Goal: Transaction & Acquisition: Purchase product/service

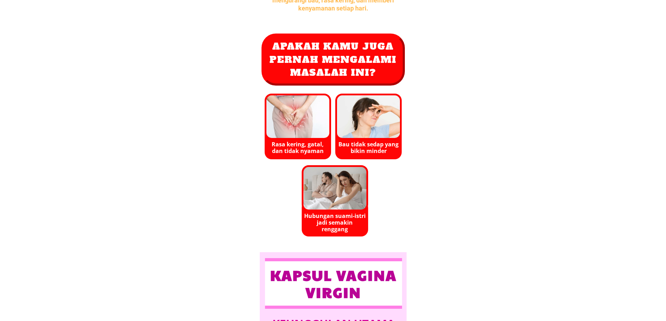
scroll to position [267, 0]
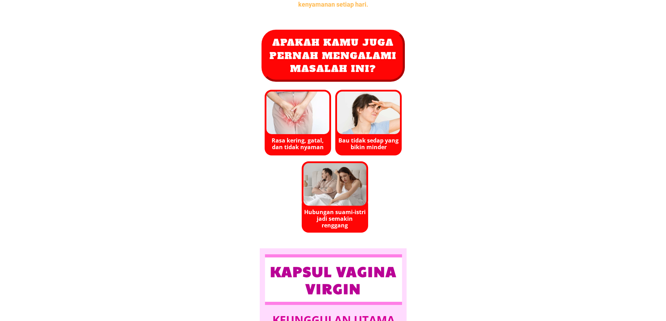
drag, startPoint x: 664, startPoint y: 37, endPoint x: 669, endPoint y: 68, distance: 31.8
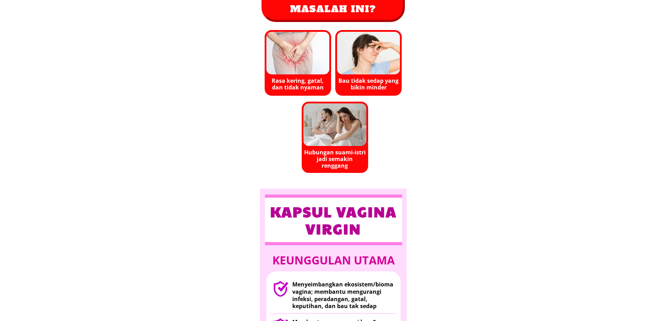
scroll to position [255, 0]
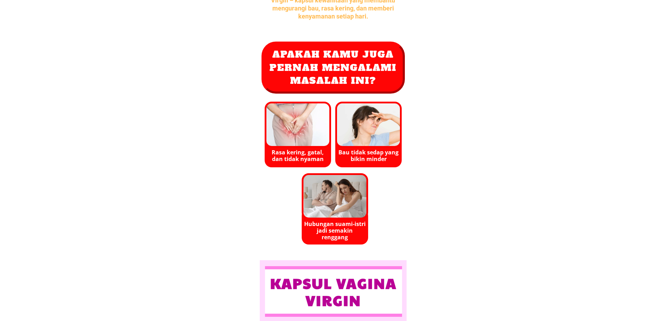
drag, startPoint x: 320, startPoint y: 140, endPoint x: 321, endPoint y: 155, distance: 15.1
click at [321, 145] on div at bounding box center [297, 125] width 67 height 46
drag, startPoint x: 326, startPoint y: 163, endPoint x: 329, endPoint y: 161, distance: 3.6
click at [329, 161] on div at bounding box center [297, 150] width 67 height 36
drag, startPoint x: 326, startPoint y: 160, endPoint x: 298, endPoint y: 91, distance: 74.6
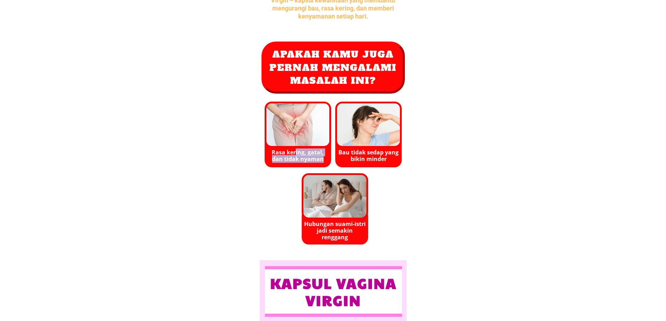
click at [293, 150] on h2 "Rasa kering, gatal, dan tidak nyaman" at bounding box center [298, 155] width 62 height 13
click at [298, 80] on h1 "Apakah kamu juga pernah mengalami masalah ini?" at bounding box center [333, 67] width 132 height 39
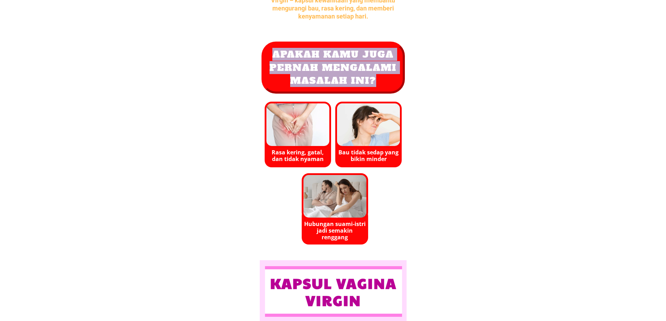
drag, startPoint x: 271, startPoint y: 53, endPoint x: 383, endPoint y: 82, distance: 115.3
click at [383, 82] on h1 "Apakah kamu juga pernah mengalami masalah ini?" at bounding box center [333, 67] width 132 height 39
